Goal: Transaction & Acquisition: Download file/media

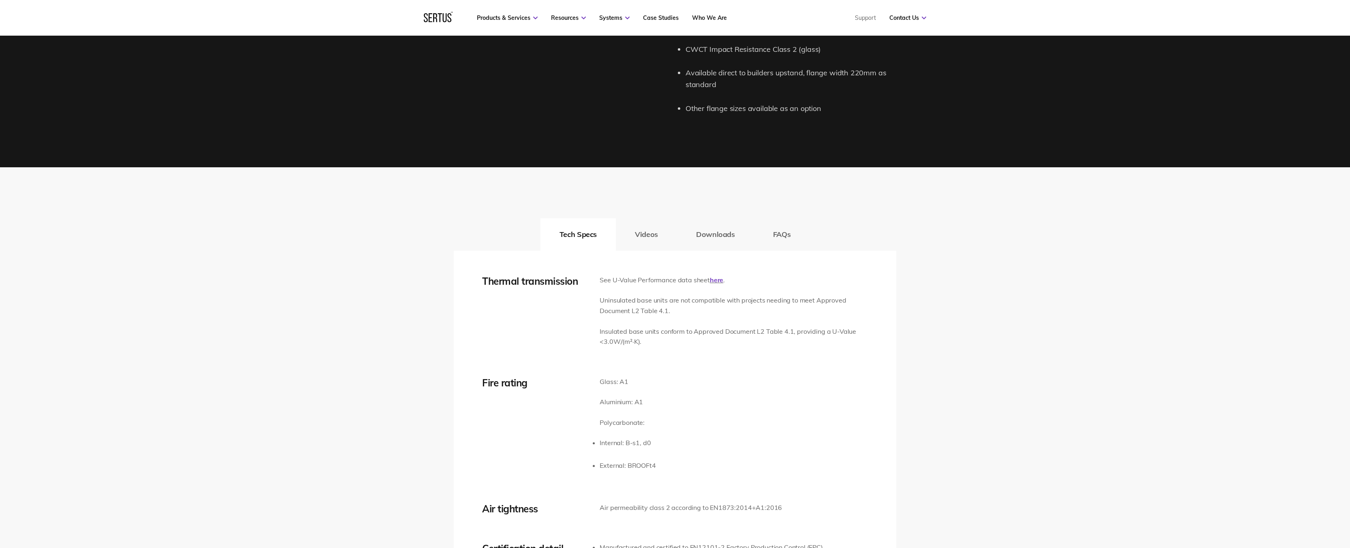
scroll to position [1216, 0]
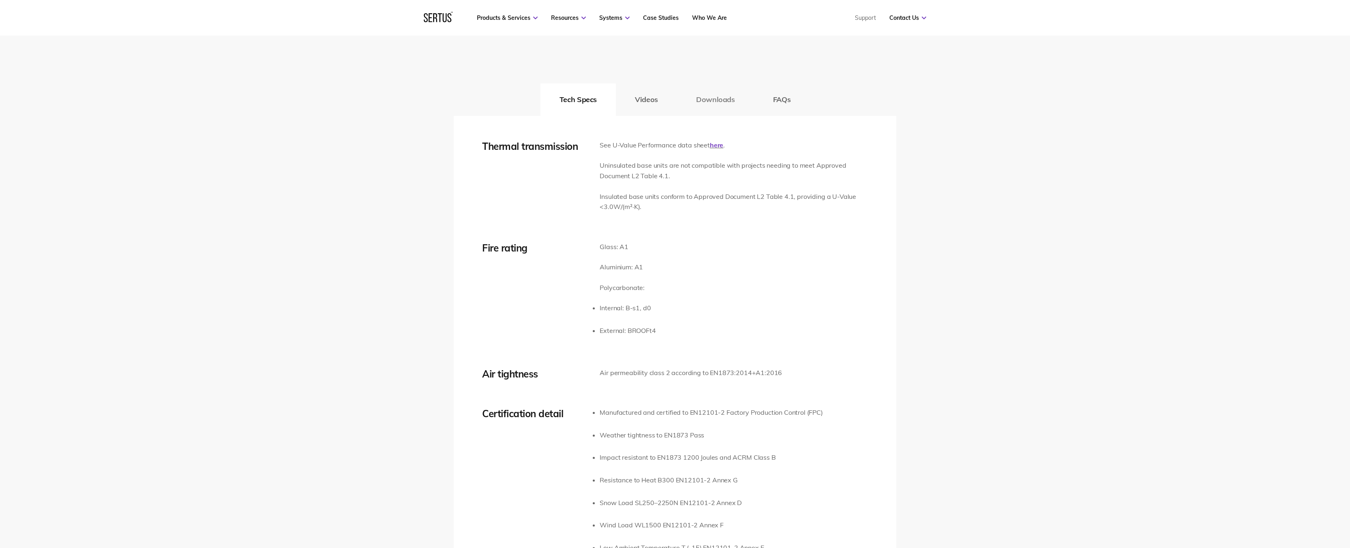
click at [704, 99] on button "Downloads" at bounding box center [715, 99] width 77 height 32
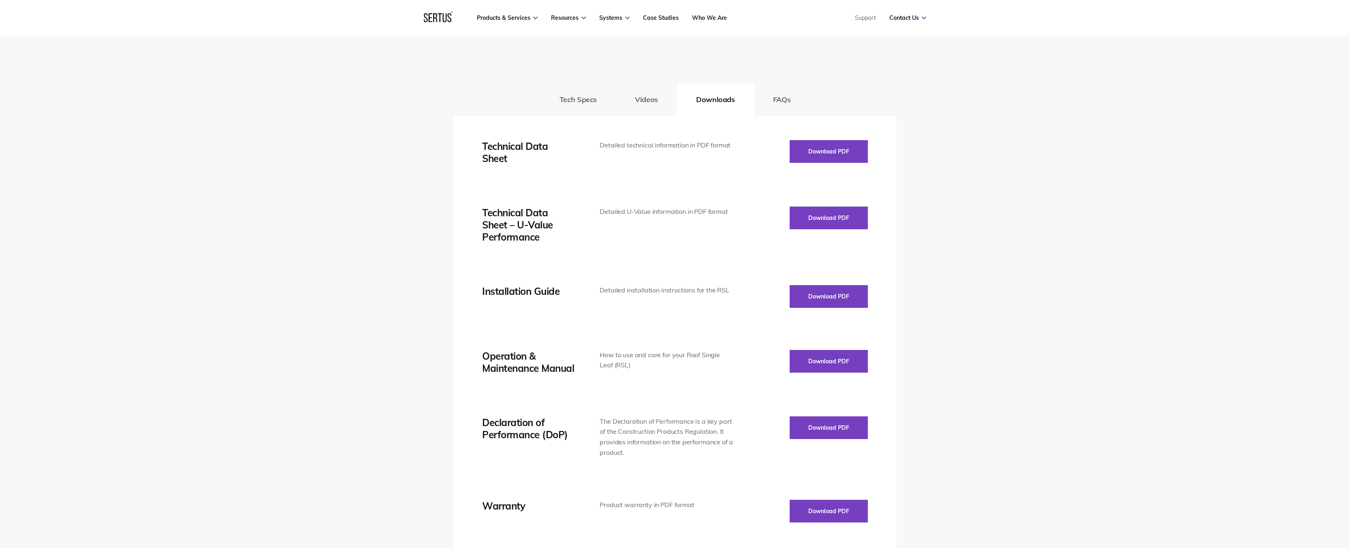
click at [817, 139] on div "Thermal transmission See U-Value Performance data sheet here . Uninsulated base…" at bounding box center [675, 364] width 442 height 496
click at [809, 160] on button "Download PDF" at bounding box center [829, 151] width 78 height 23
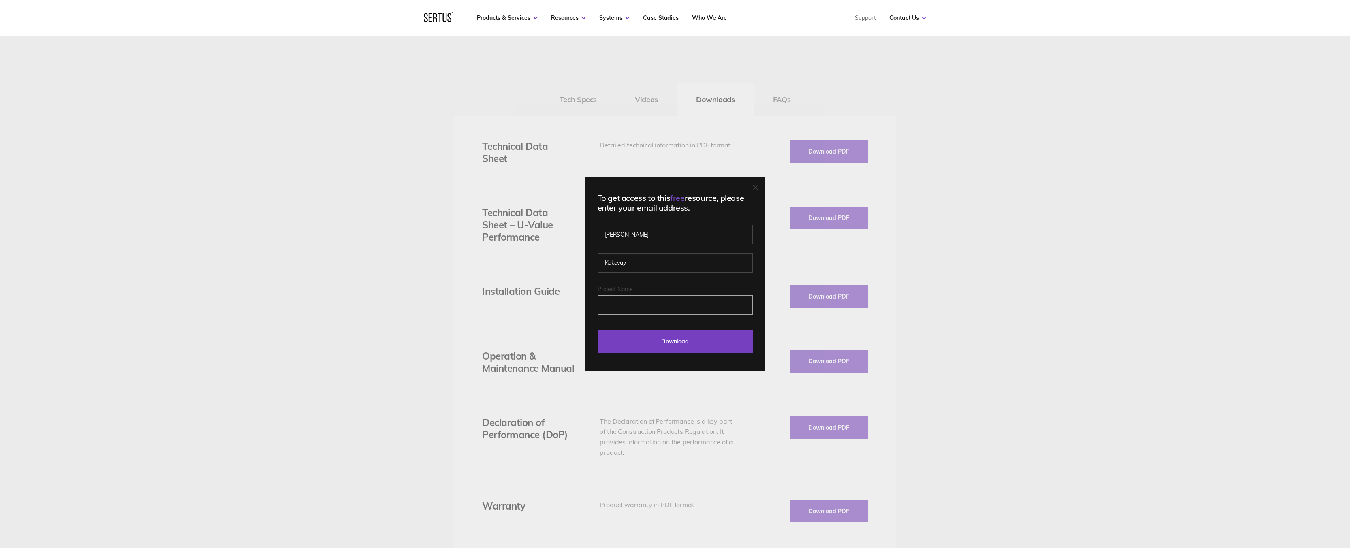
click at [640, 302] on input "Project Name" at bounding box center [675, 304] width 155 height 19
click at [652, 257] on input "Kokovay" at bounding box center [675, 262] width 155 height 19
click at [609, 325] on fieldset "Project Name" at bounding box center [675, 307] width 155 height 42
click at [633, 334] on input "Download" at bounding box center [675, 341] width 155 height 23
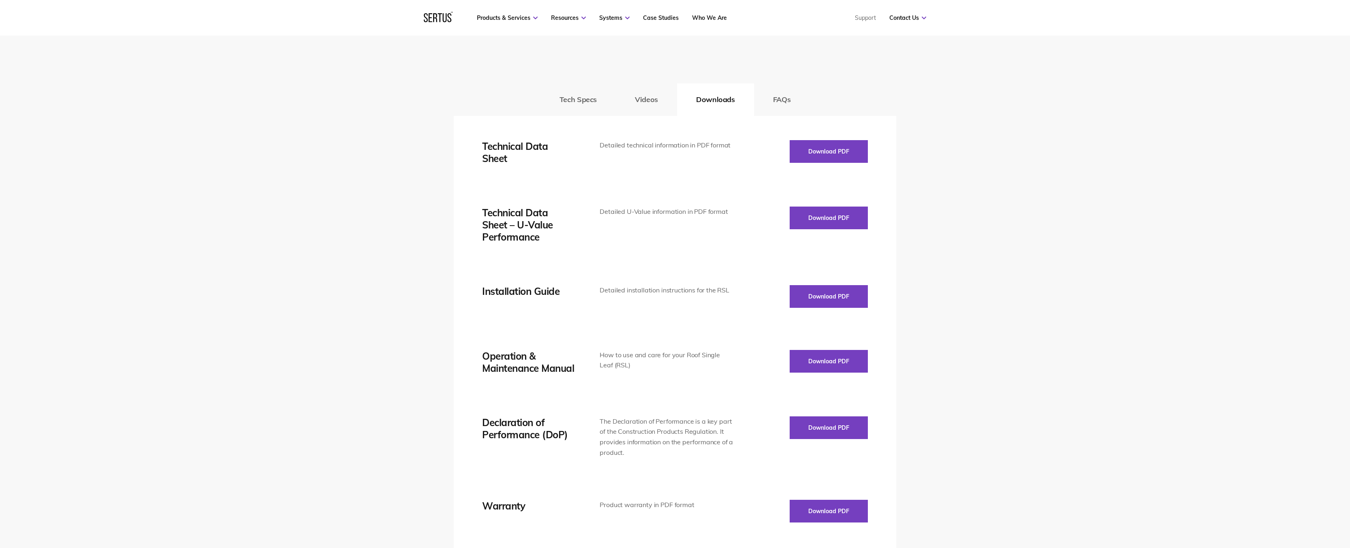
click at [295, 248] on div "Tech Specs Videos Downloads FAQs Thermal transmission See U-Value Performance d…" at bounding box center [675, 341] width 1350 height 618
click at [231, 229] on div "Tech Specs Videos Downloads FAQs Thermal transmission See U-Value Performance d…" at bounding box center [675, 341] width 1350 height 618
